Goal: Transaction & Acquisition: Purchase product/service

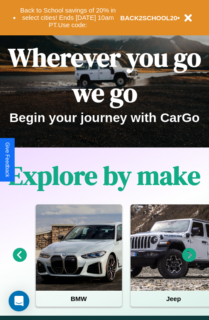
scroll to position [133, 0]
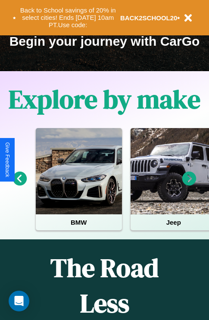
click at [19, 185] on icon at bounding box center [20, 179] width 14 height 14
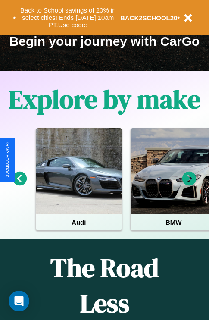
click at [19, 185] on icon at bounding box center [20, 179] width 14 height 14
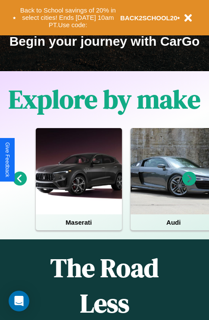
click at [190, 185] on icon at bounding box center [190, 179] width 14 height 14
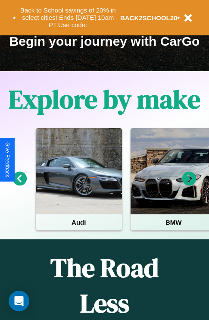
click at [190, 185] on icon at bounding box center [190, 179] width 14 height 14
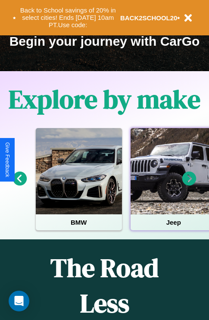
click at [173, 185] on div at bounding box center [174, 171] width 86 height 86
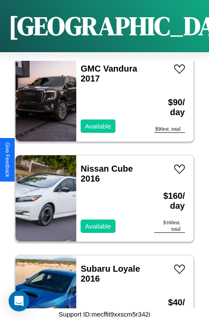
scroll to position [5443, 0]
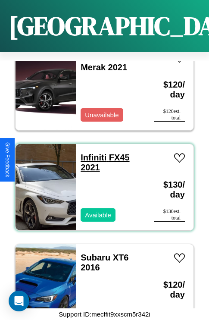
click at [91, 153] on link "Infiniti FX45 2021" at bounding box center [105, 162] width 49 height 19
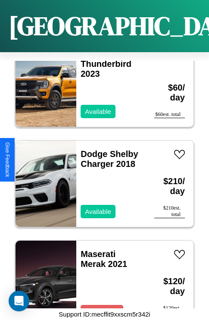
scroll to position [1936, 0]
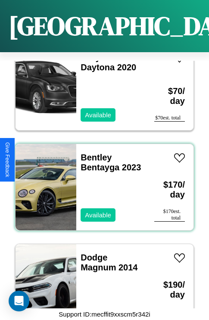
click at [101, 182] on div "Bentley Bentayga 2023 Available" at bounding box center [111, 187] width 70 height 86
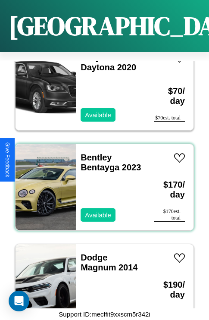
click at [101, 182] on div "Bentley Bentayga 2023 Available" at bounding box center [111, 187] width 70 height 86
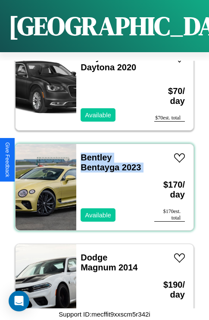
click at [101, 182] on div "Bentley Bentayga 2023 Available" at bounding box center [111, 187] width 70 height 86
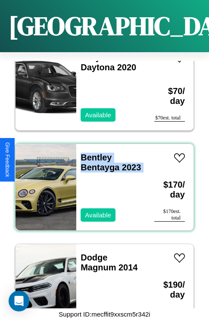
click at [101, 182] on div "Bentley Bentayga 2023 Available" at bounding box center [111, 187] width 70 height 86
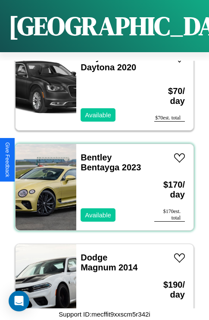
click at [101, 182] on div "Bentley Bentayga 2023 Available" at bounding box center [111, 187] width 70 height 86
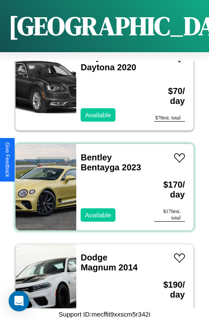
click at [101, 182] on div "Bentley Bentayga 2023 Available" at bounding box center [111, 187] width 70 height 86
click at [94, 153] on link "Bentley Bentayga 2023" at bounding box center [111, 162] width 60 height 19
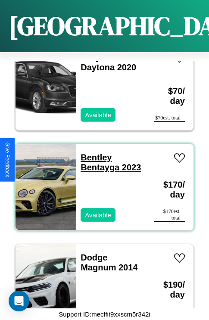
scroll to position [0, 0]
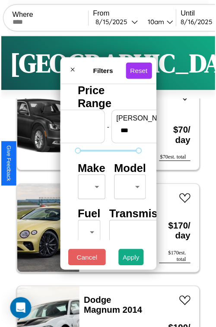
scroll to position [25, 0]
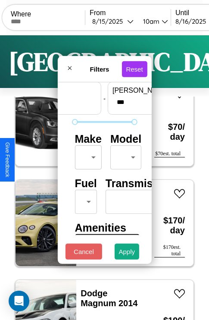
click at [87, 155] on body "CarGo Where From 8 / 15 / 2025 10am Until 8 / 16 / 2025 10am Become a Host Logi…" at bounding box center [104, 178] width 209 height 356
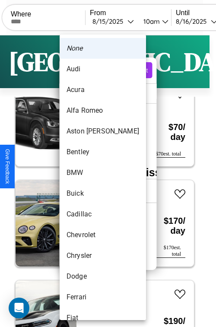
click at [86, 131] on li "Aston Martin" at bounding box center [103, 131] width 86 height 21
type input "**********"
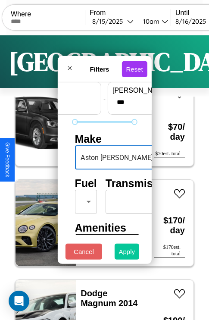
click at [127, 254] on button "Apply" at bounding box center [127, 252] width 25 height 16
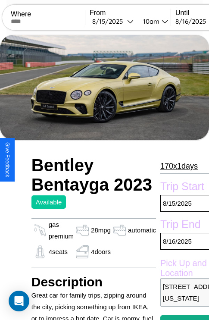
scroll to position [6, 0]
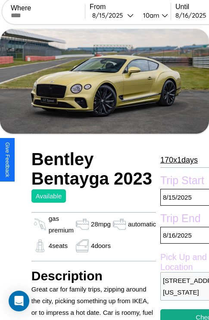
click at [179, 160] on p "170 x 1 days" at bounding box center [180, 160] width 38 height 14
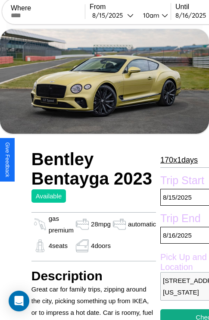
click at [179, 160] on p "170 x 1 days" at bounding box center [180, 160] width 38 height 14
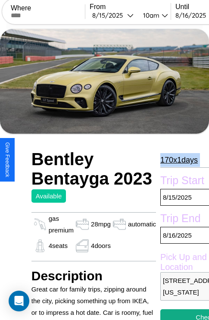
click at [179, 160] on p "170 x 1 days" at bounding box center [180, 160] width 38 height 14
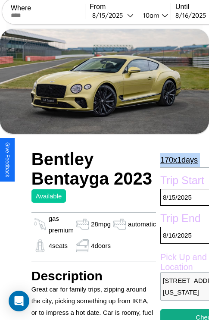
click at [179, 160] on p "170 x 1 days" at bounding box center [180, 160] width 38 height 14
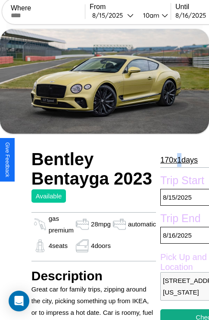
click at [179, 160] on p "170 x 1 days" at bounding box center [180, 160] width 38 height 14
